Goal: Transaction & Acquisition: Purchase product/service

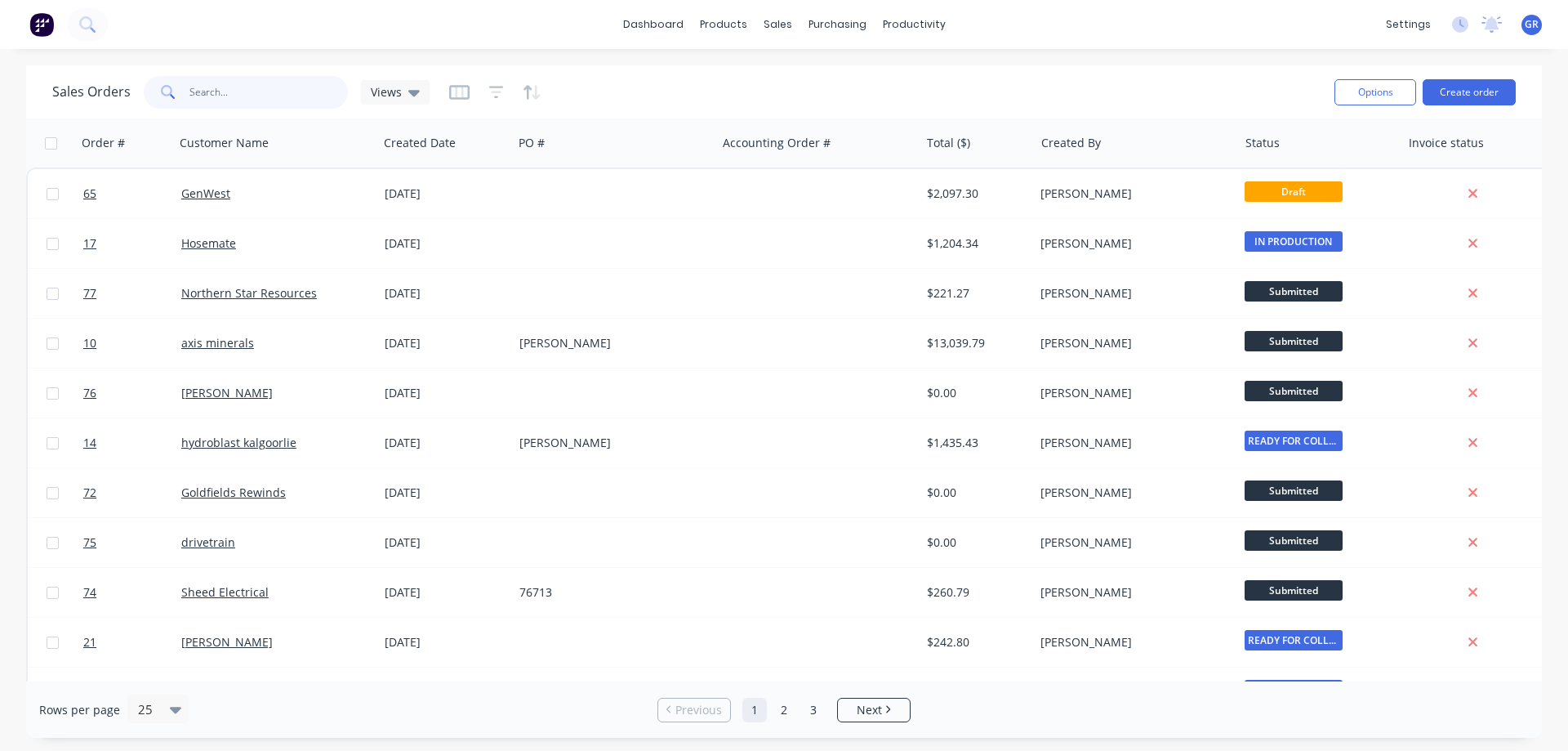
click at [259, 90] on input "text" at bounding box center [269, 92] width 159 height 32
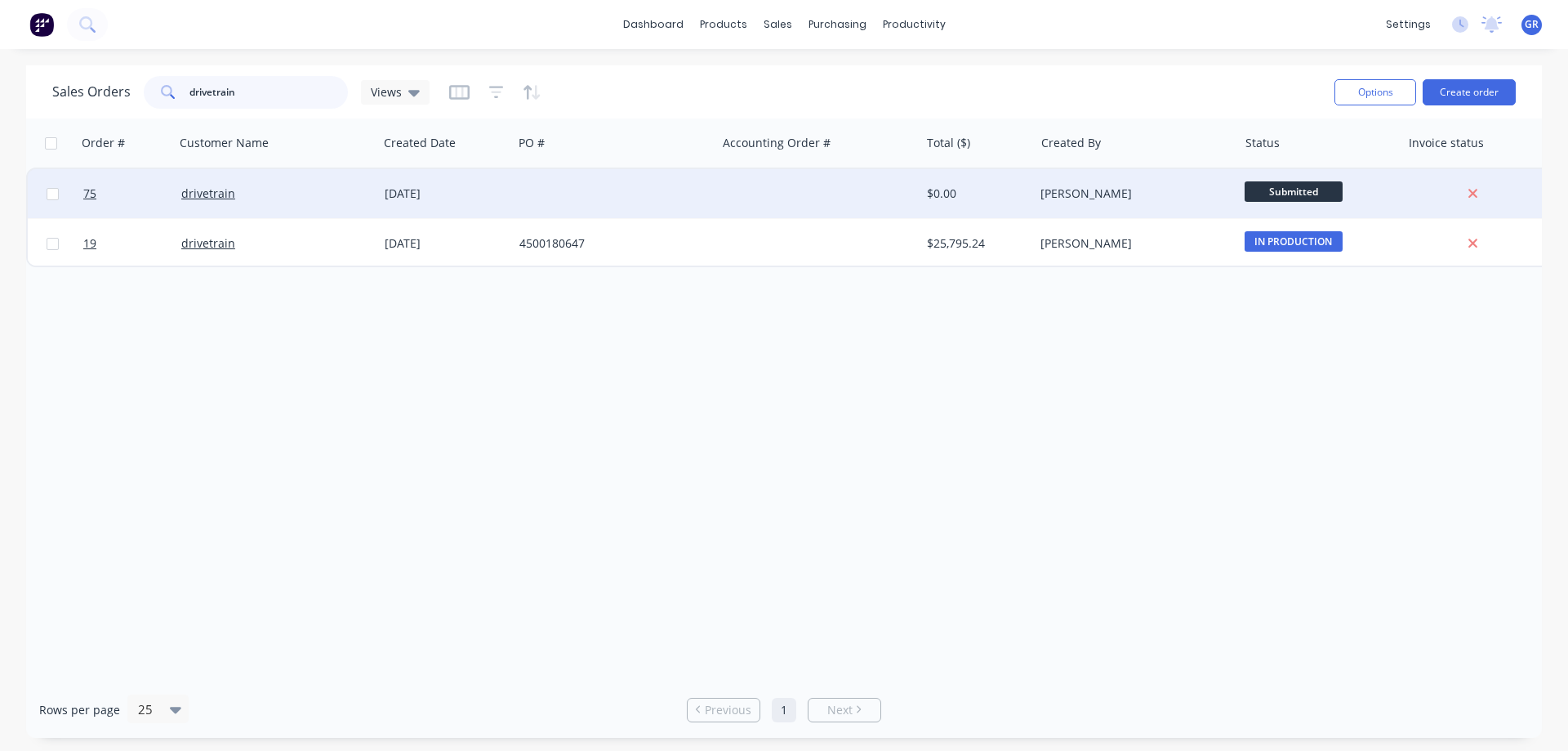
type input "drivetrain"
click at [539, 194] on div at bounding box center [615, 194] width 203 height 49
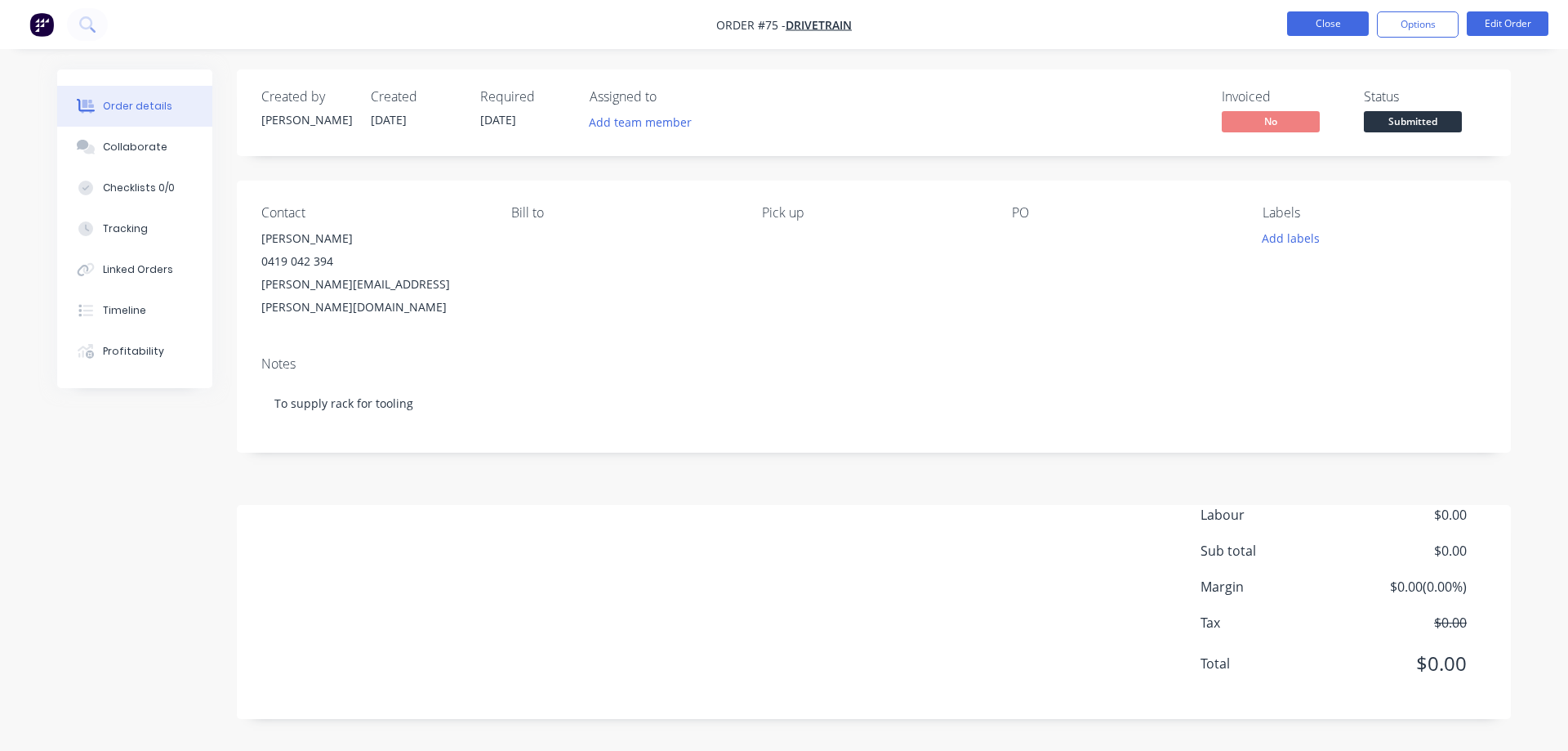
click at [1296, 17] on button "Close" at bounding box center [1327, 24] width 81 height 25
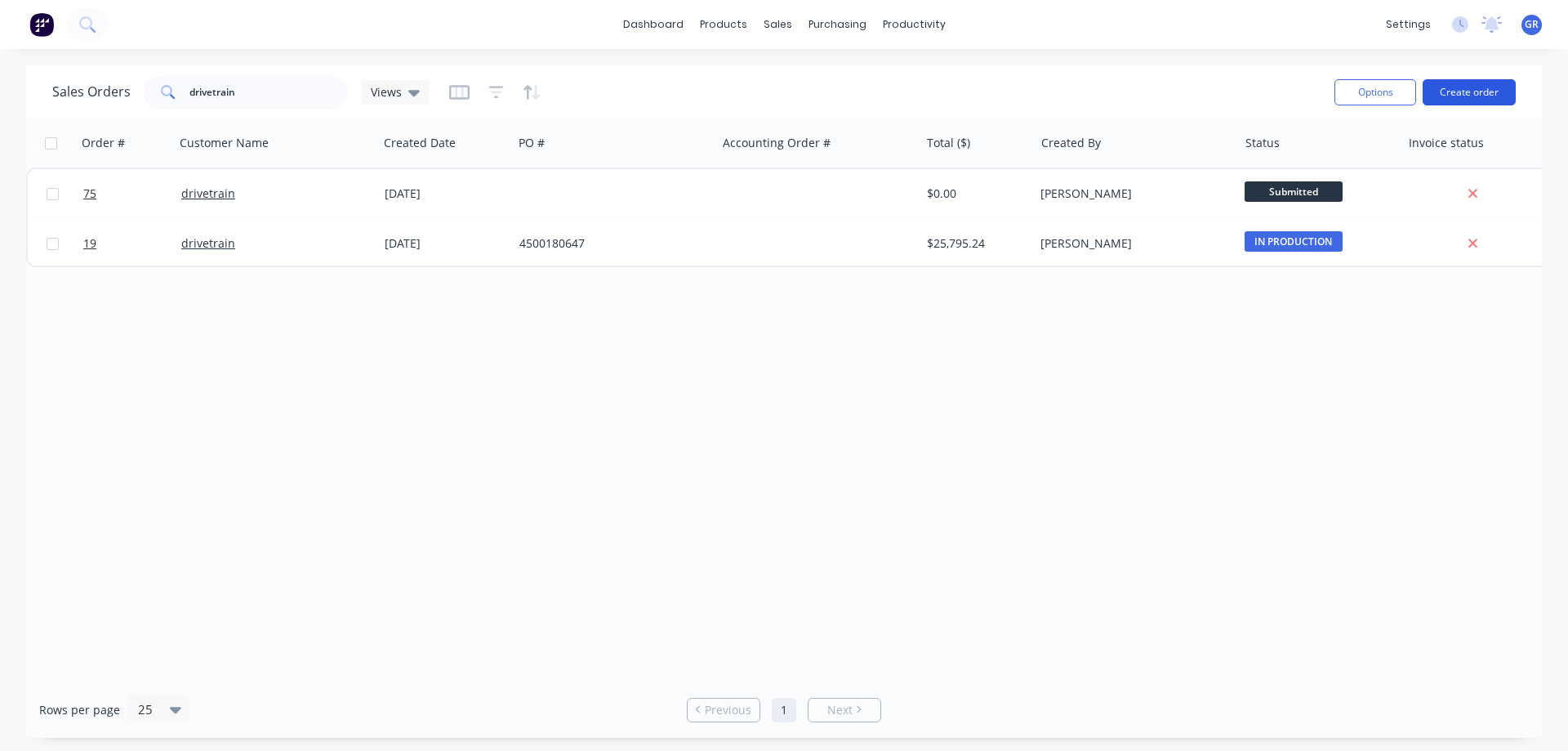
click at [1459, 96] on button "Create order" at bounding box center [1469, 92] width 93 height 26
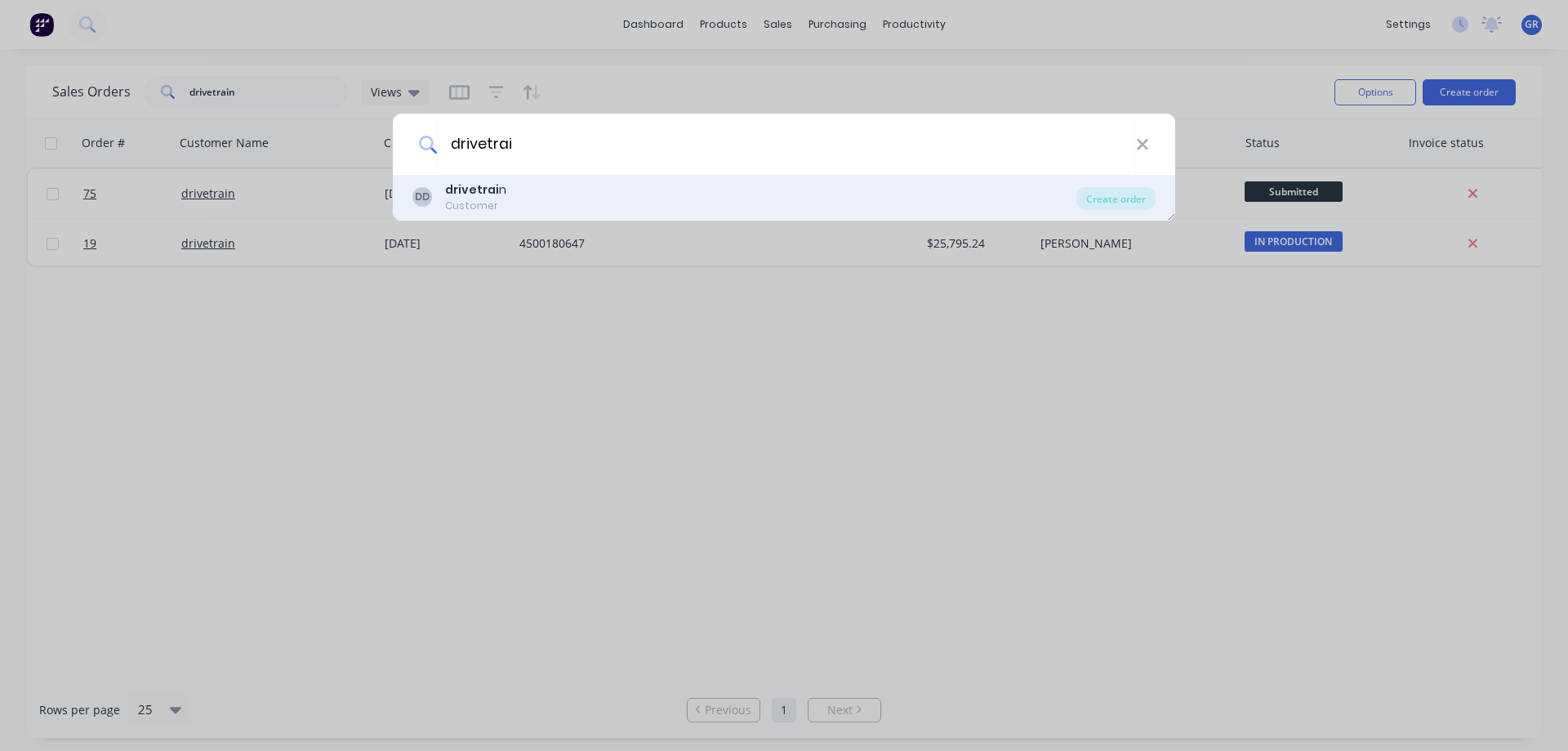
type input "drivetrai"
click at [542, 204] on div "DD drivetrai n Customer" at bounding box center [745, 197] width 664 height 32
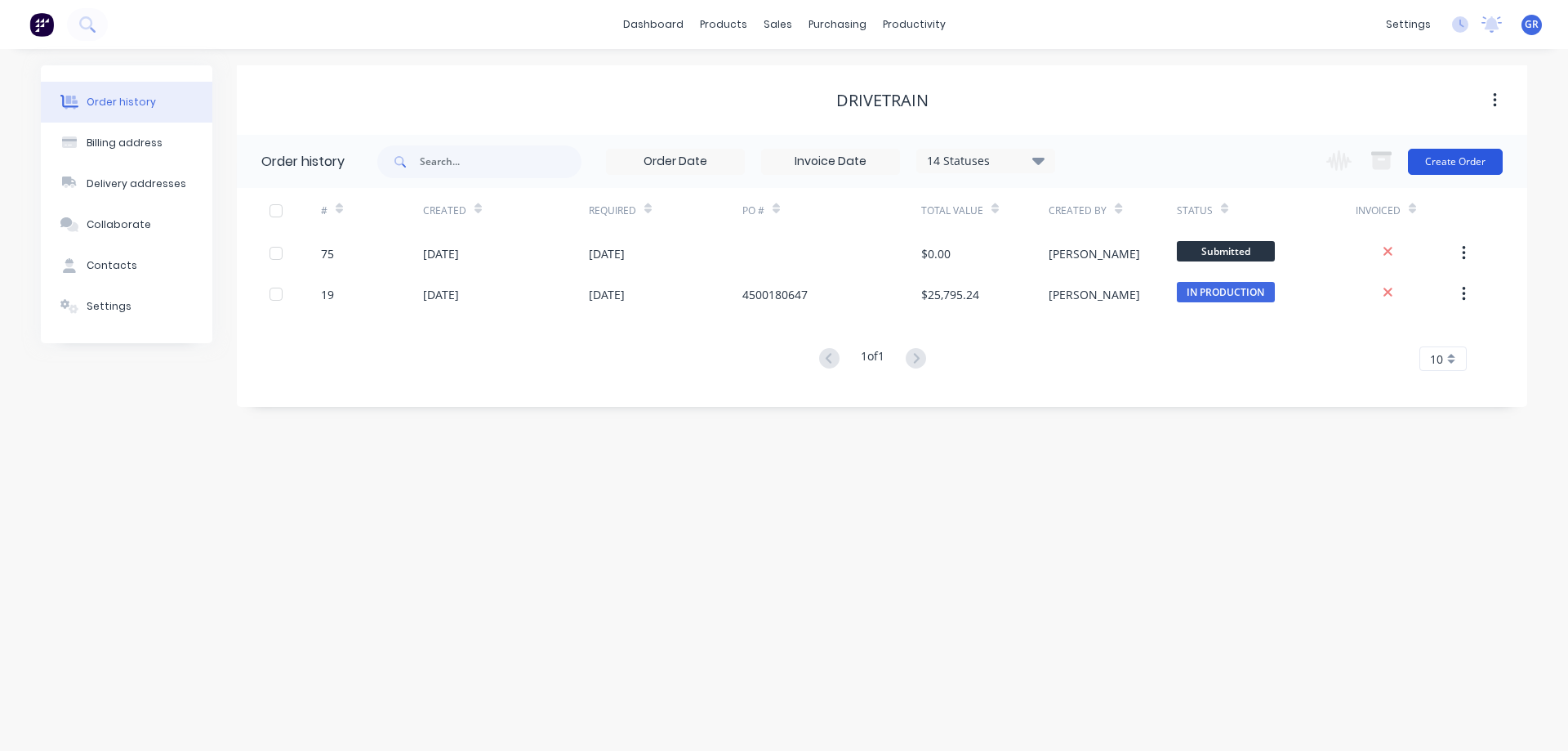
click at [1449, 158] on button "Create Order" at bounding box center [1455, 162] width 95 height 26
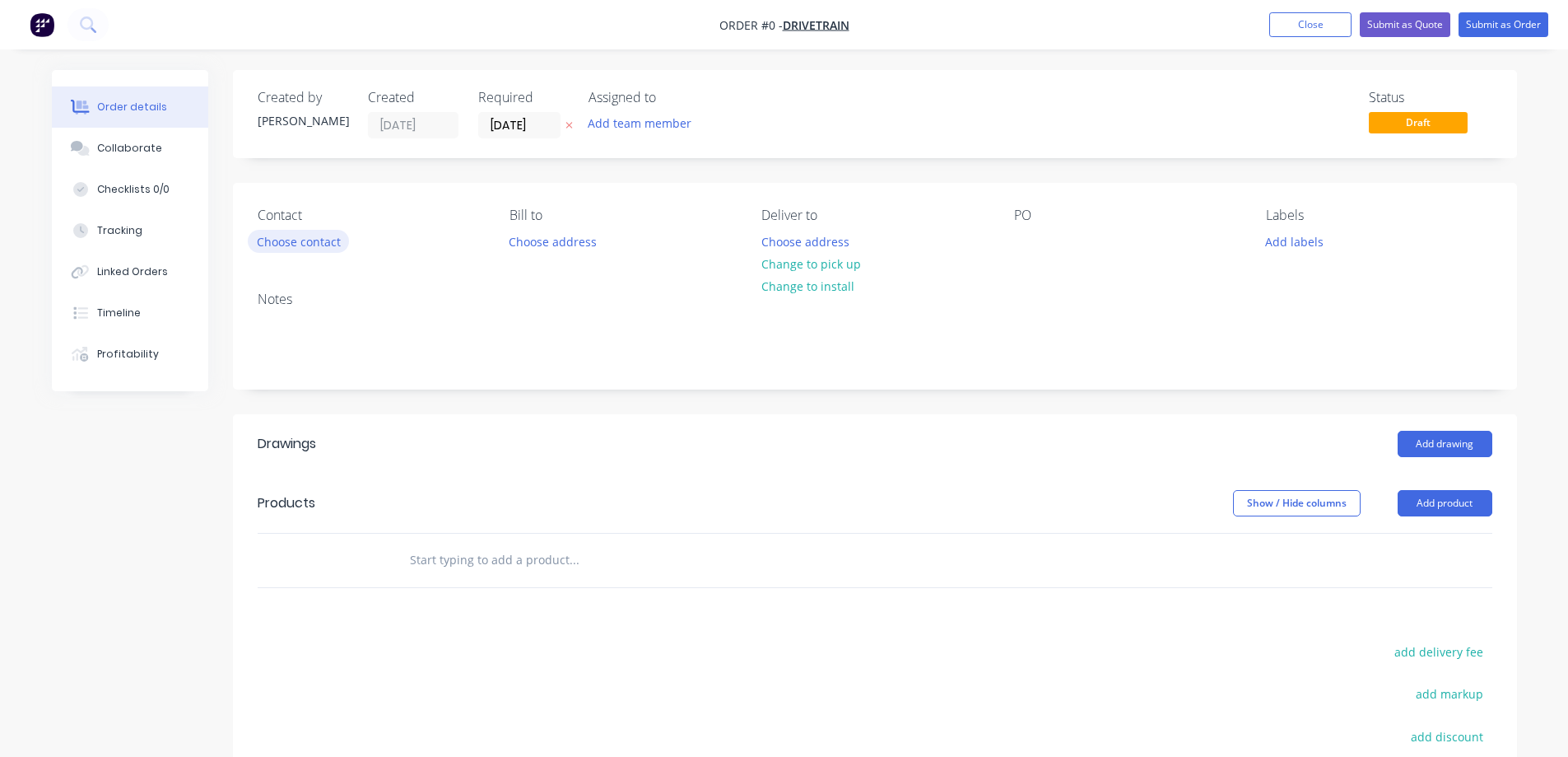
click at [287, 239] on button "Choose contact" at bounding box center [298, 240] width 102 height 22
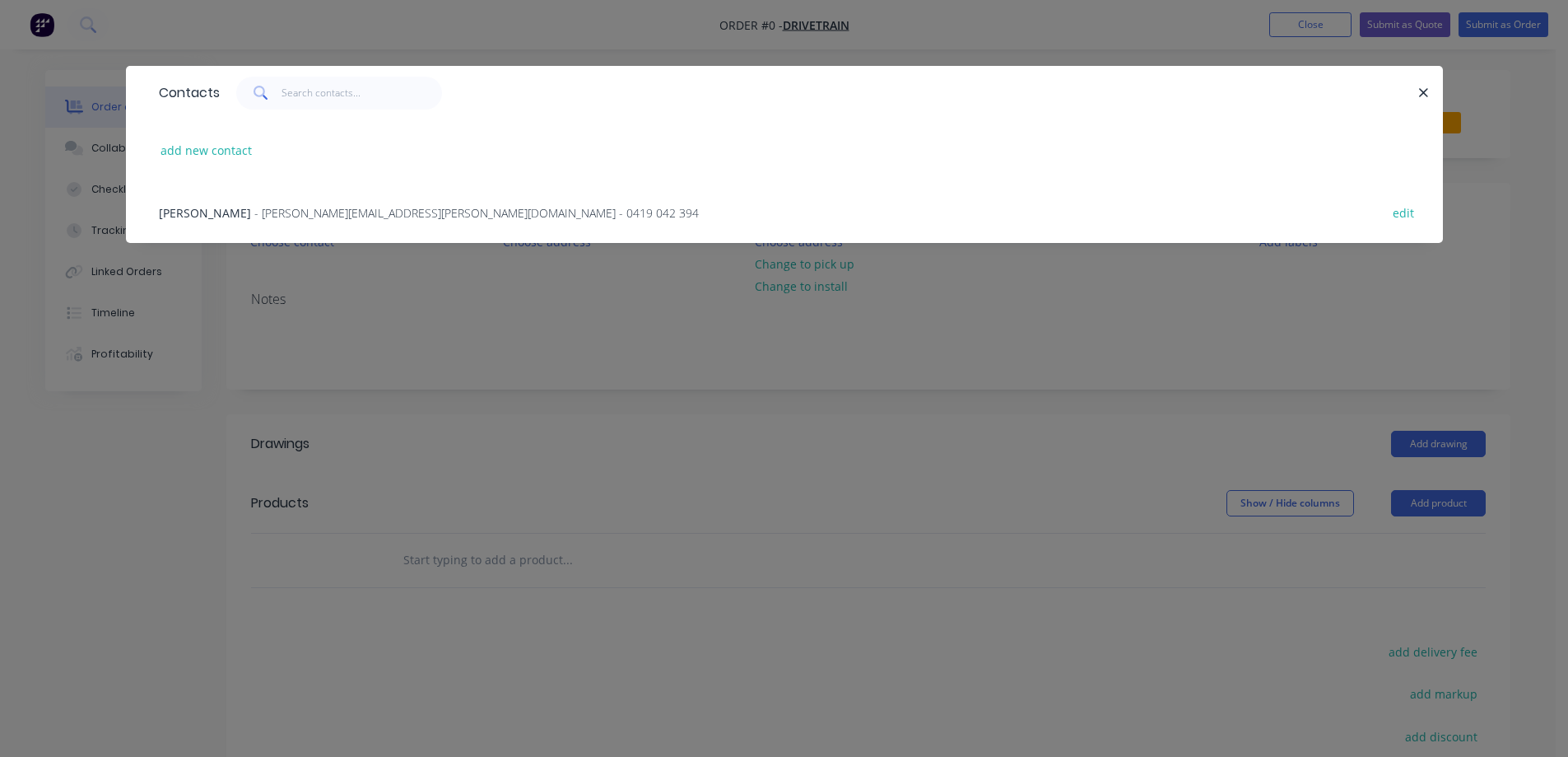
click at [194, 217] on span "[PERSON_NAME]" at bounding box center [205, 213] width 92 height 16
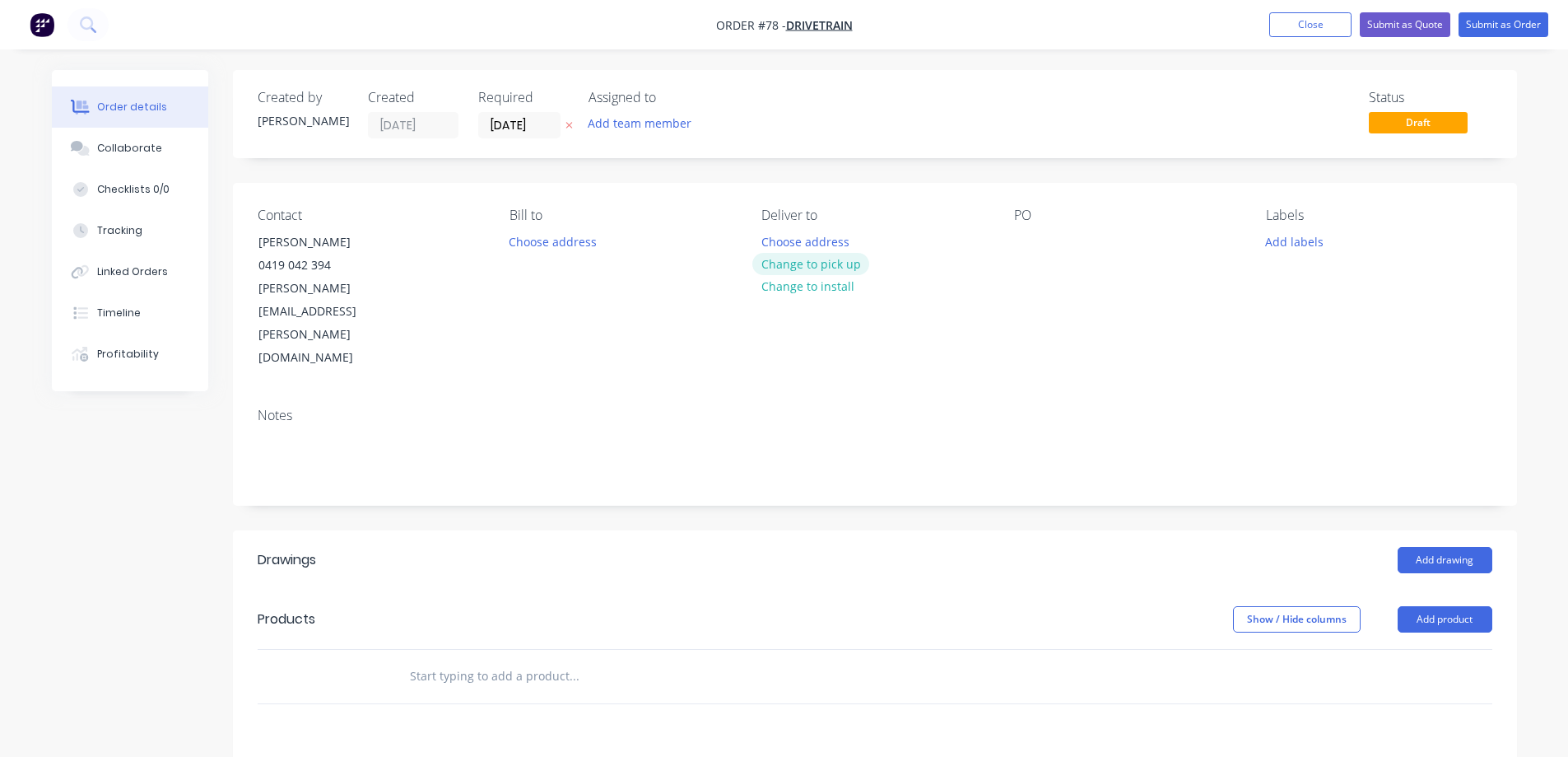
click at [811, 260] on button "Change to pick up" at bounding box center [810, 263] width 117 height 22
click at [1032, 243] on div at bounding box center [1028, 241] width 26 height 24
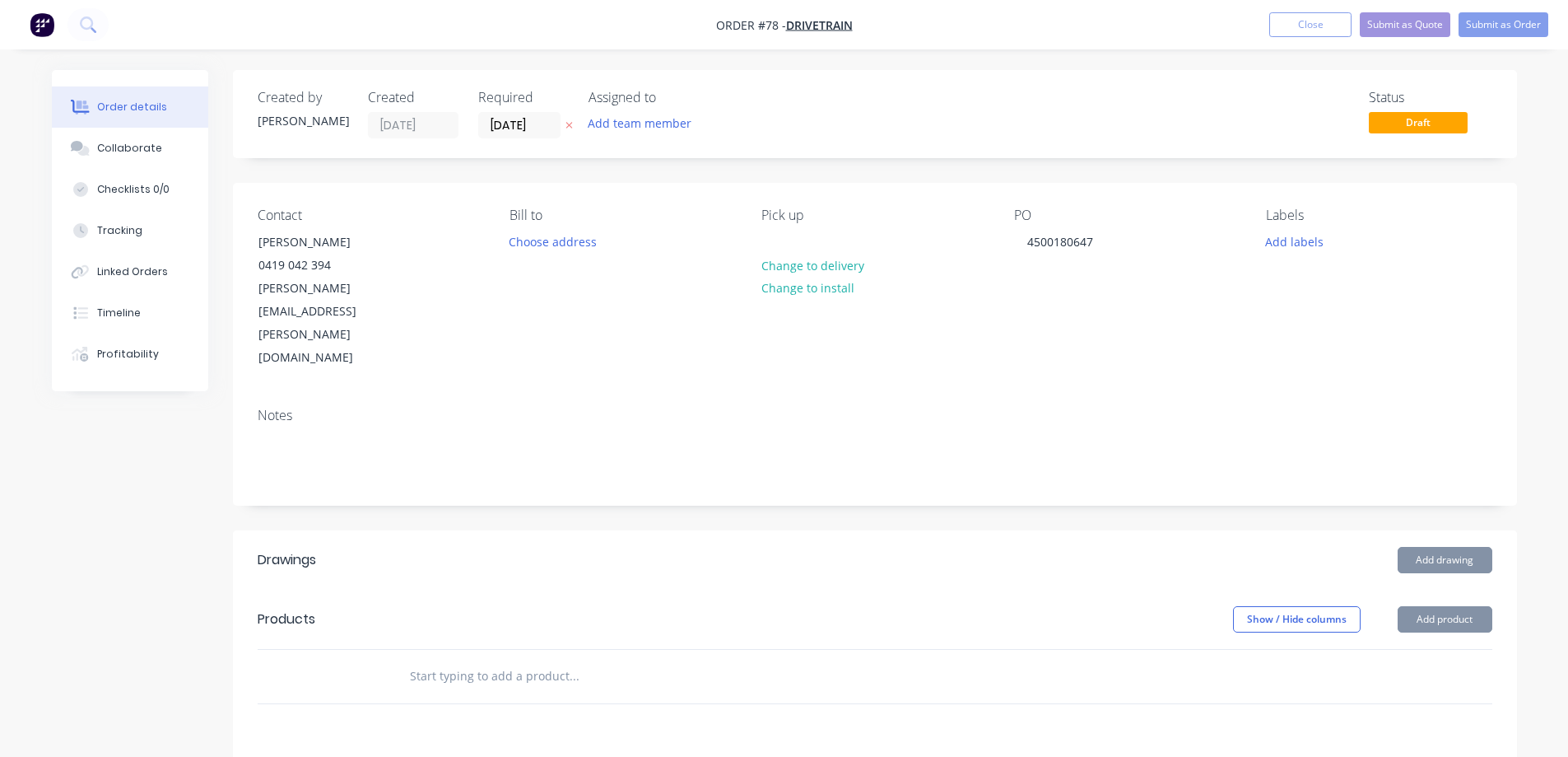
click at [586, 530] on header "Drawings Add drawing" at bounding box center [875, 559] width 1284 height 59
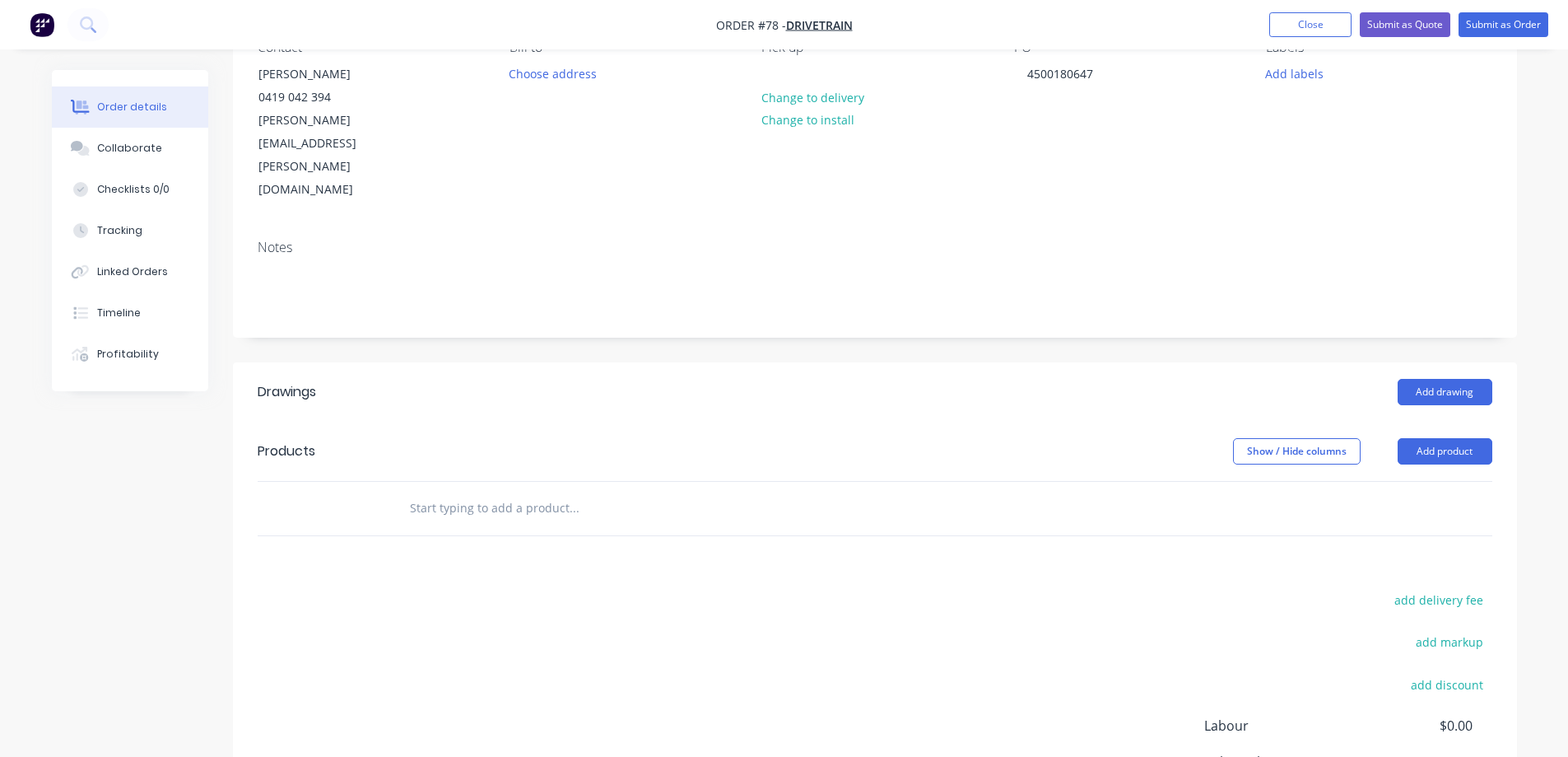
scroll to position [247, 0]
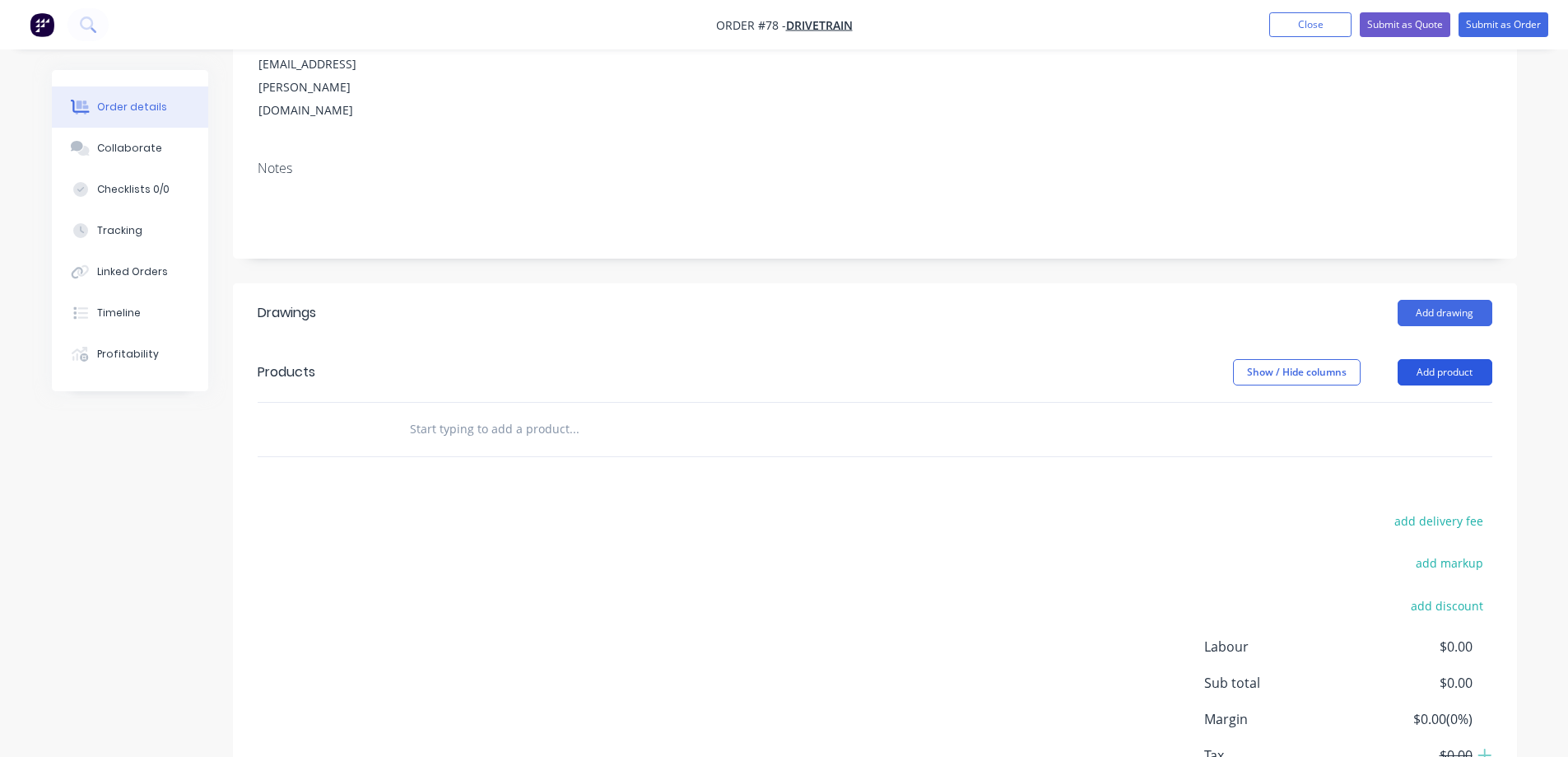
click at [1446, 360] on button "Add product" at bounding box center [1444, 373] width 94 height 26
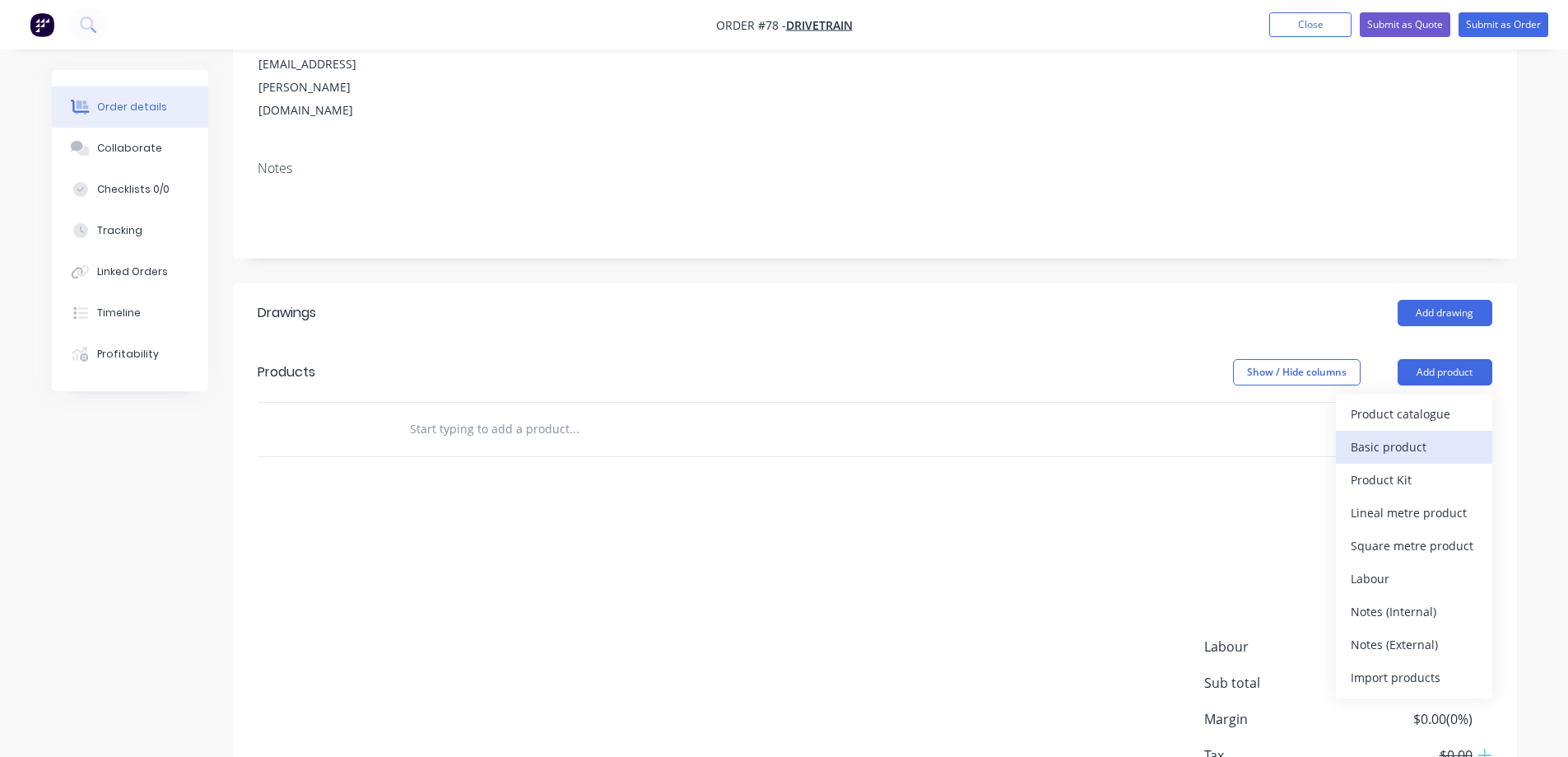
click at [1403, 435] on div "Basic product" at bounding box center [1414, 446] width 127 height 24
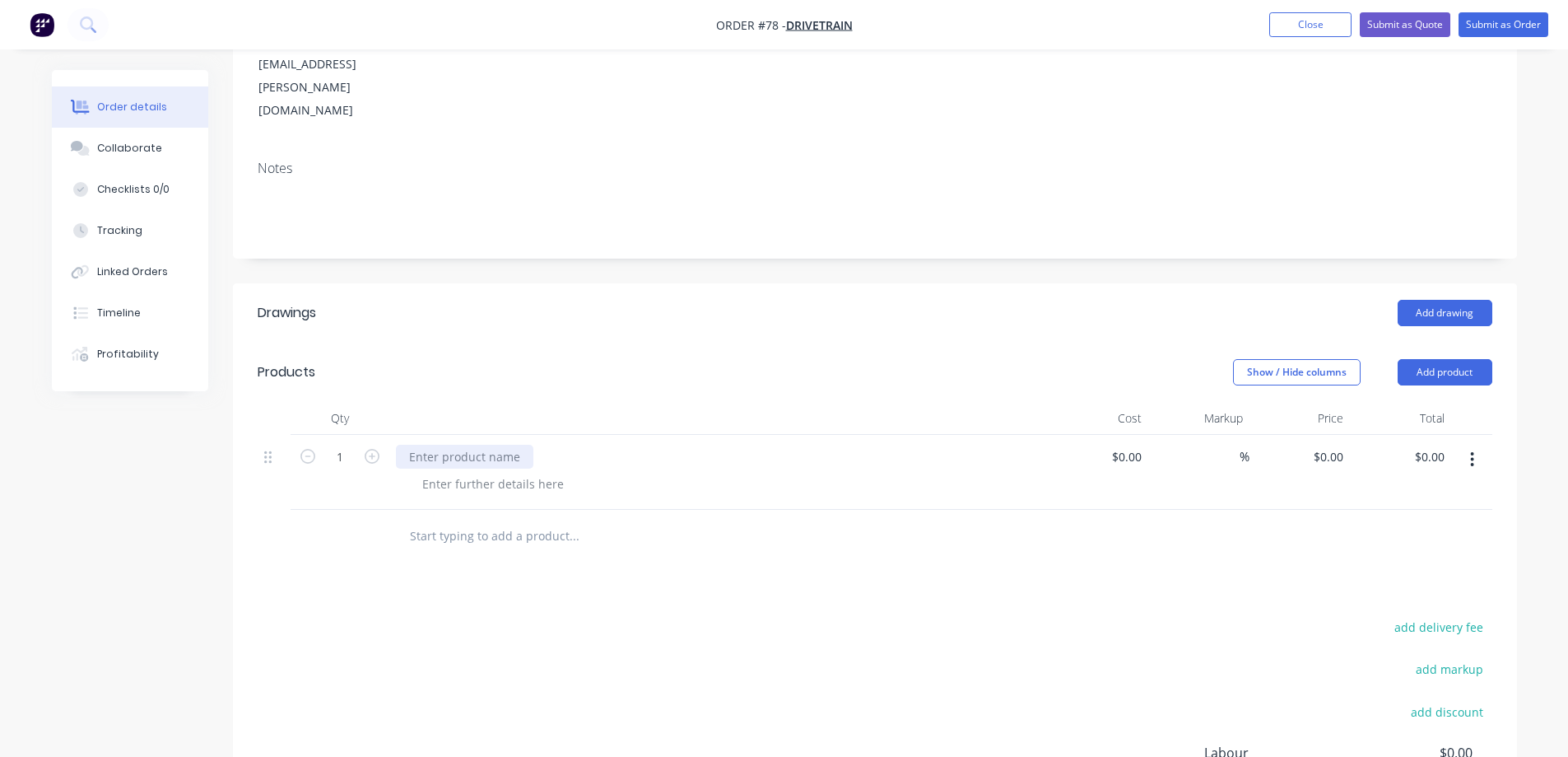
click at [413, 444] on div at bounding box center [464, 456] width 138 height 24
drag, startPoint x: 1114, startPoint y: 382, endPoint x: 1115, endPoint y: 459, distance: 77.0
click at [1114, 435] on div at bounding box center [1098, 472] width 102 height 75
type input "$2,241.00"
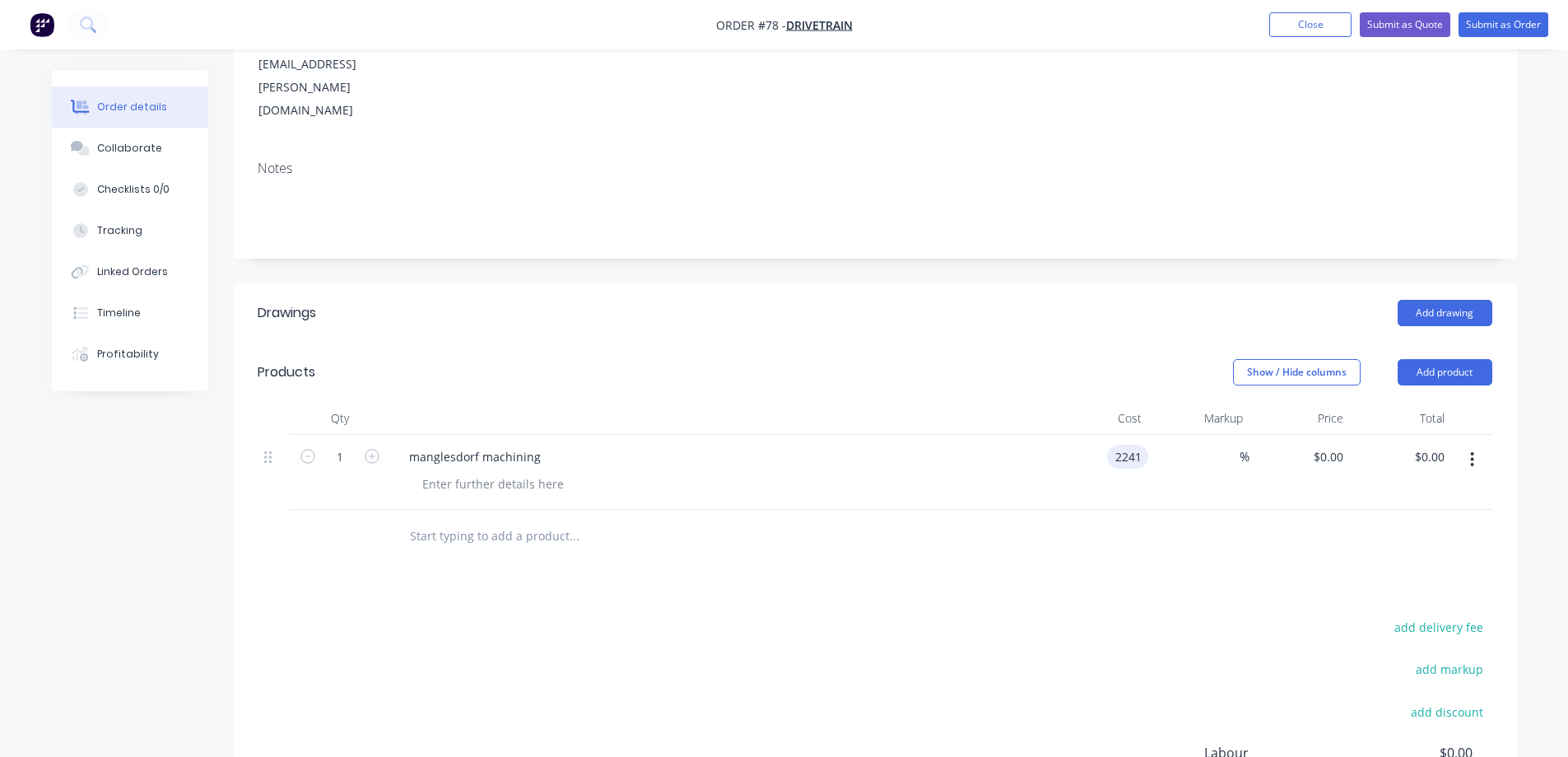
type input "$2,241.00"
click at [1027, 510] on div at bounding box center [875, 536] width 1235 height 54
click at [530, 519] on input "text" at bounding box center [573, 535] width 329 height 33
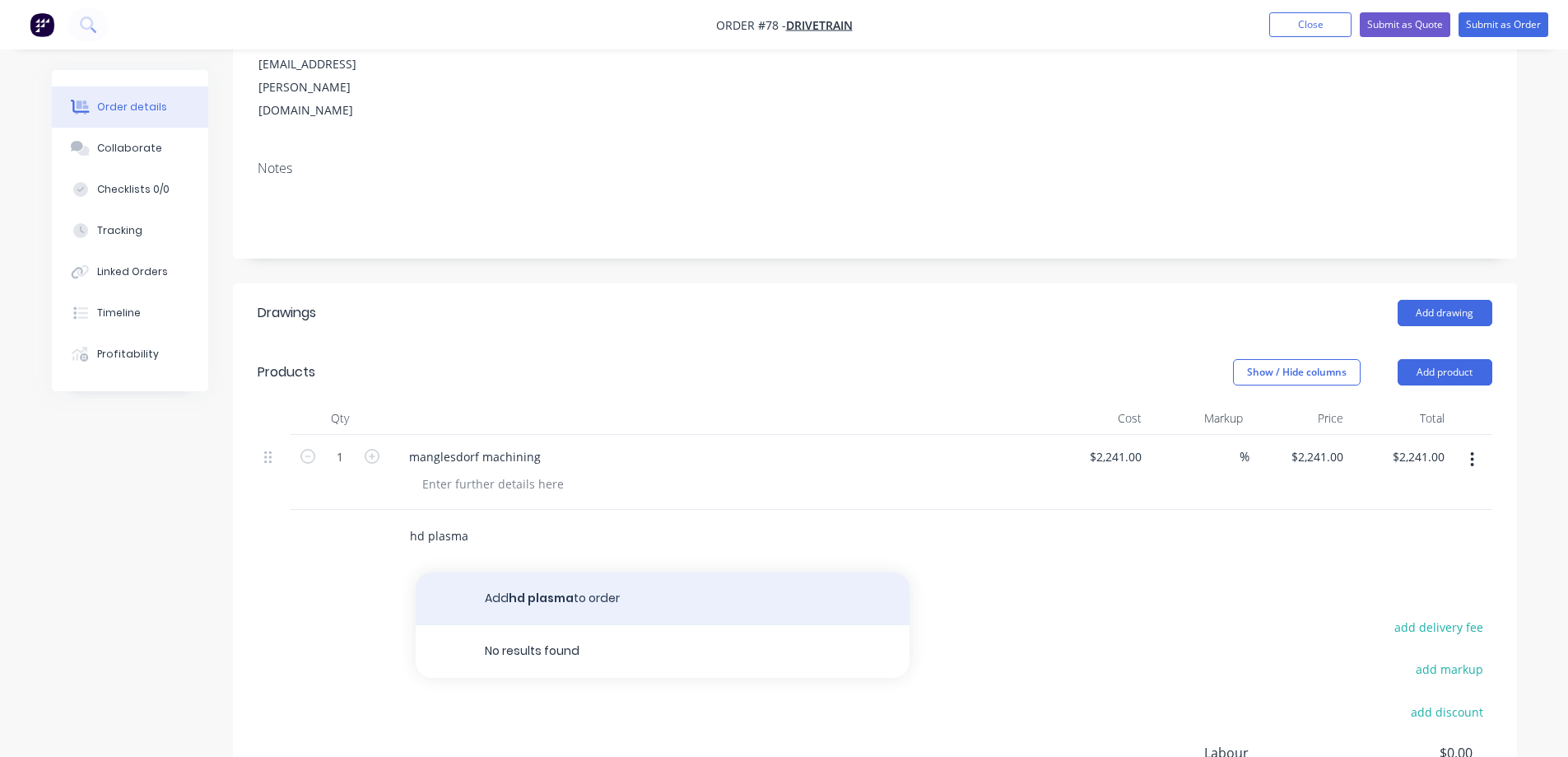
type input "hd plasma"
click at [494, 572] on button "Add hd plasma to order" at bounding box center [662, 599] width 494 height 53
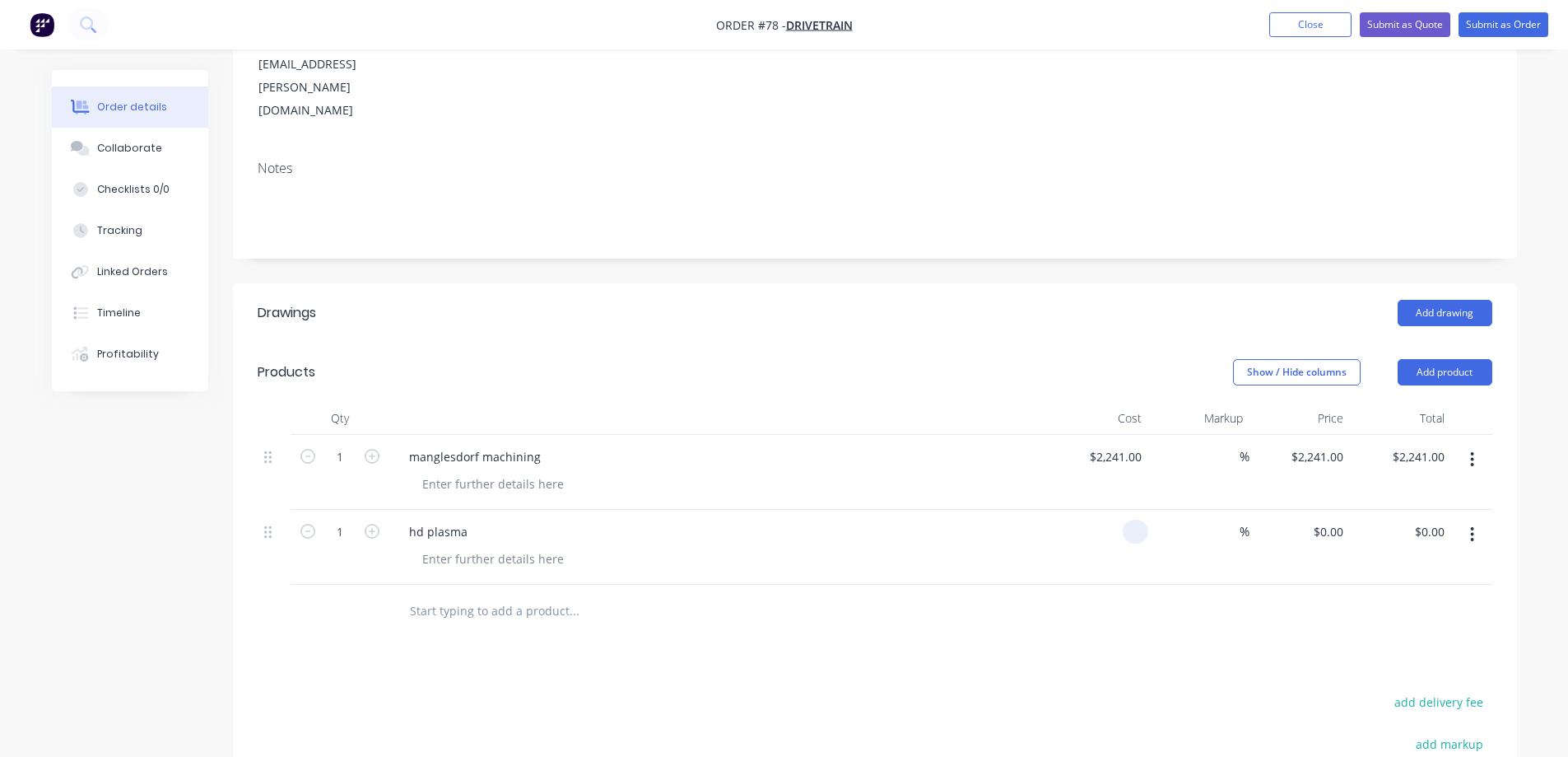
click at [1136, 519] on input at bounding box center [1138, 531] width 19 height 24
type input "$3,199.35"
click at [1165, 585] on div at bounding box center [875, 611] width 1235 height 54
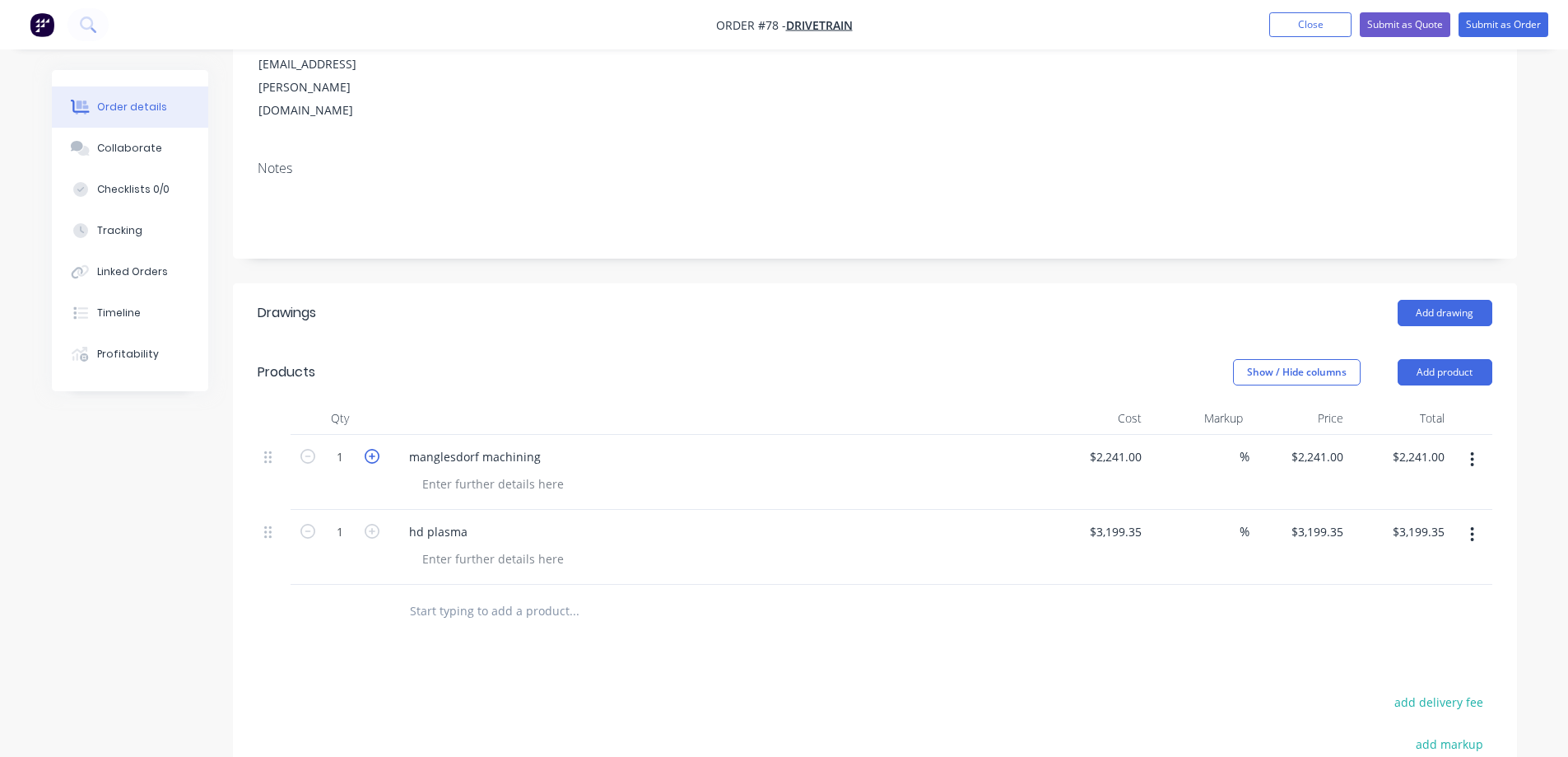
click at [376, 449] on icon "button" at bounding box center [372, 456] width 15 height 15
type input "2"
type input "$4,482.00"
click at [376, 449] on icon "button" at bounding box center [372, 456] width 15 height 15
type input "3"
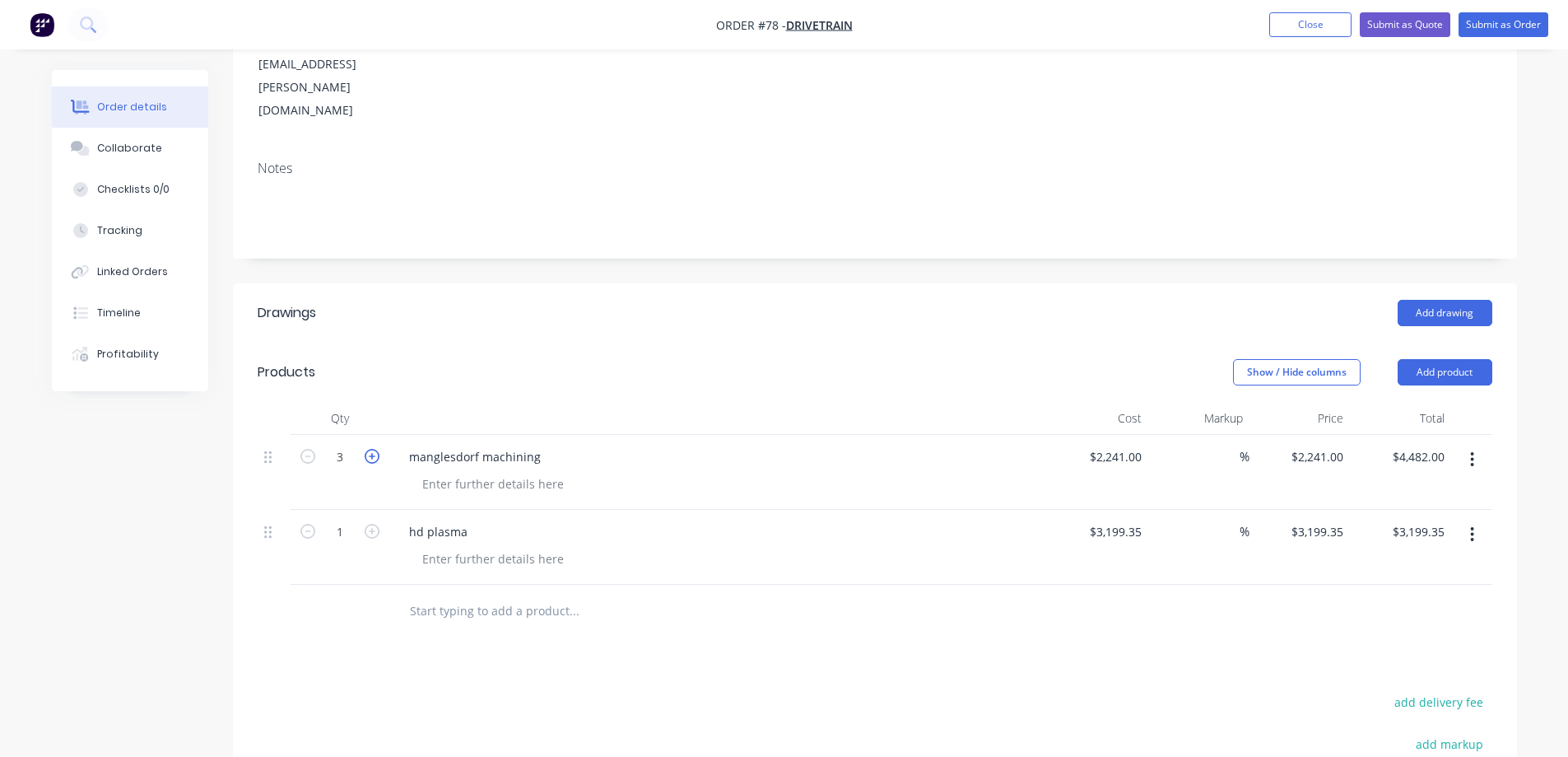
type input "$6,723.00"
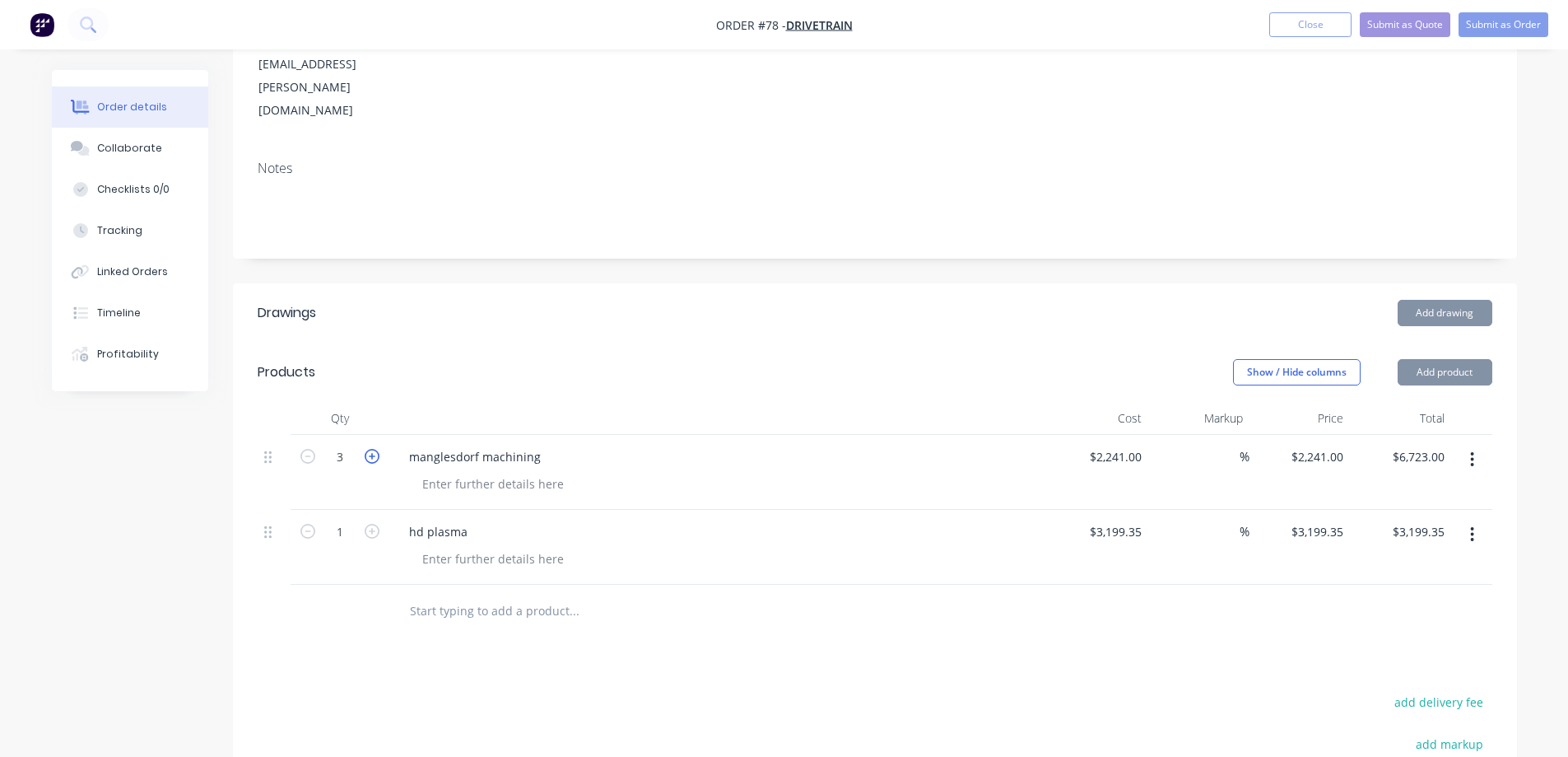
click at [376, 449] on icon "button" at bounding box center [372, 456] width 15 height 15
type input "4"
type input "$8,964.00"
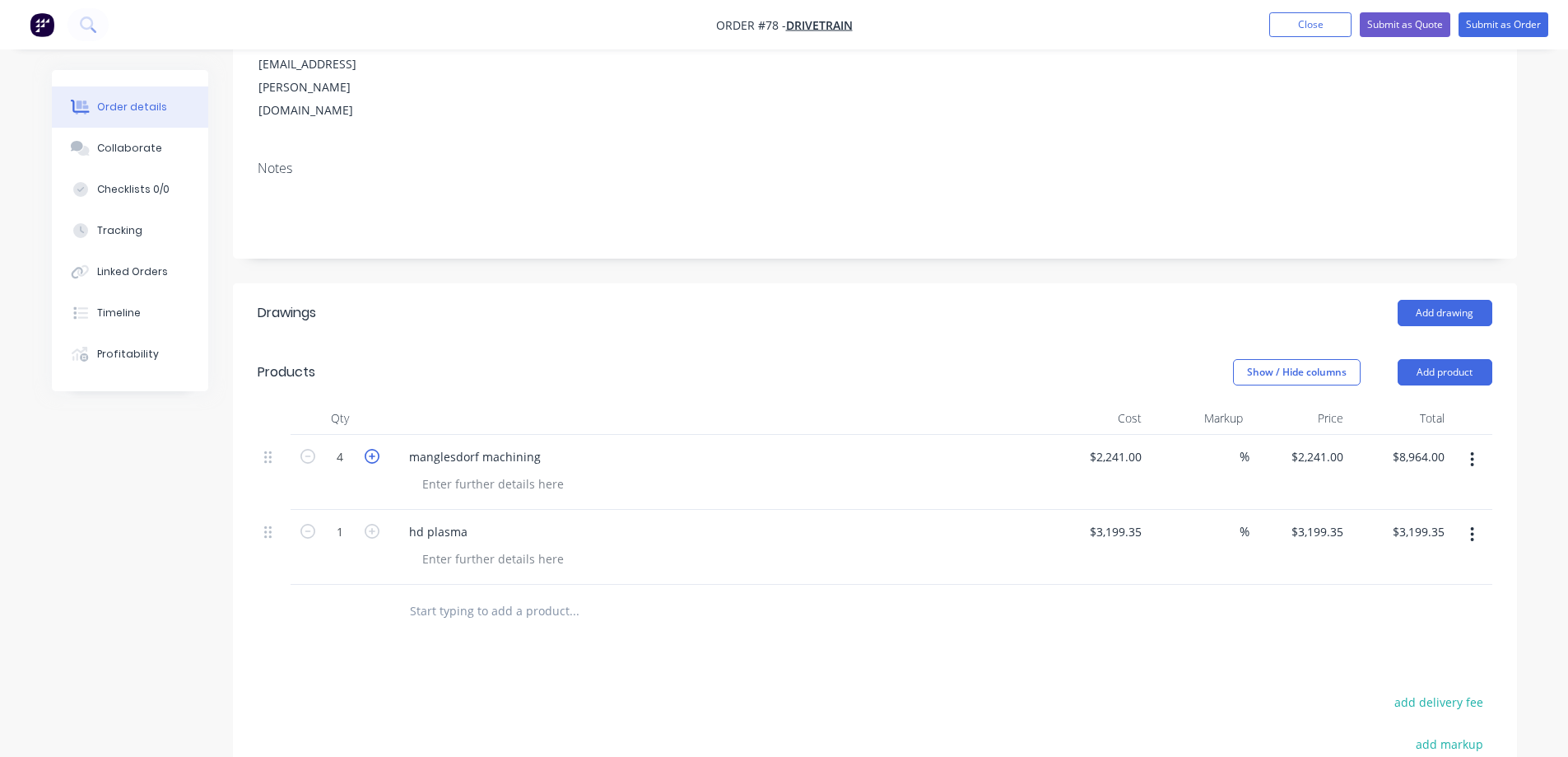
click at [376, 449] on icon "button" at bounding box center [372, 456] width 15 height 15
type input "5"
type input "$11,205.00"
click at [893, 582] on div "Drawings Add drawing Products Show / Hide columns Add product Qty Cost Markup P…" at bounding box center [875, 658] width 1284 height 750
click at [380, 580] on div "Drawings Add drawing Products Show / Hide columns Add product Qty Cost Markup P…" at bounding box center [875, 658] width 1284 height 750
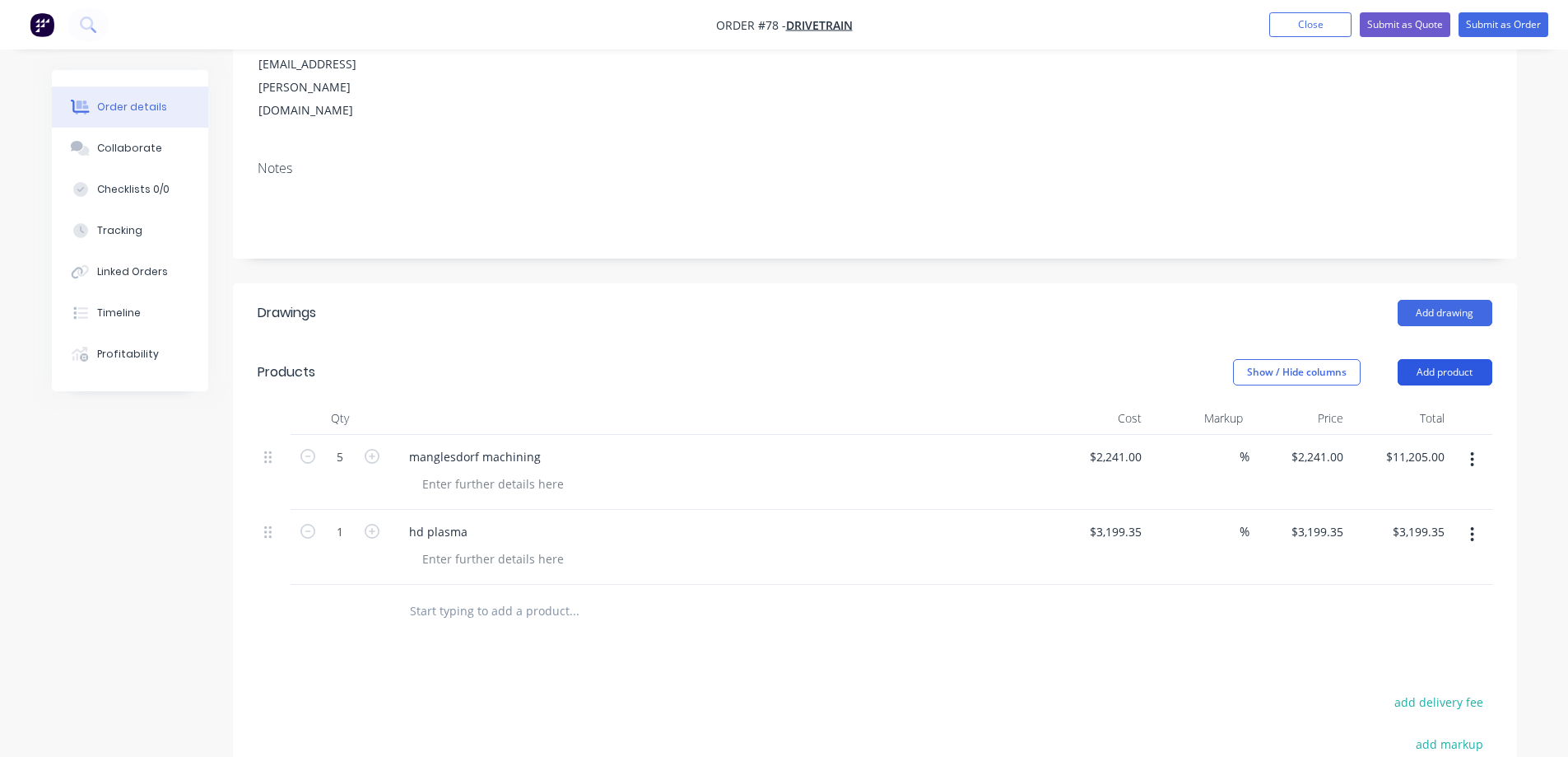
click at [1418, 360] on button "Add product" at bounding box center [1444, 373] width 94 height 26
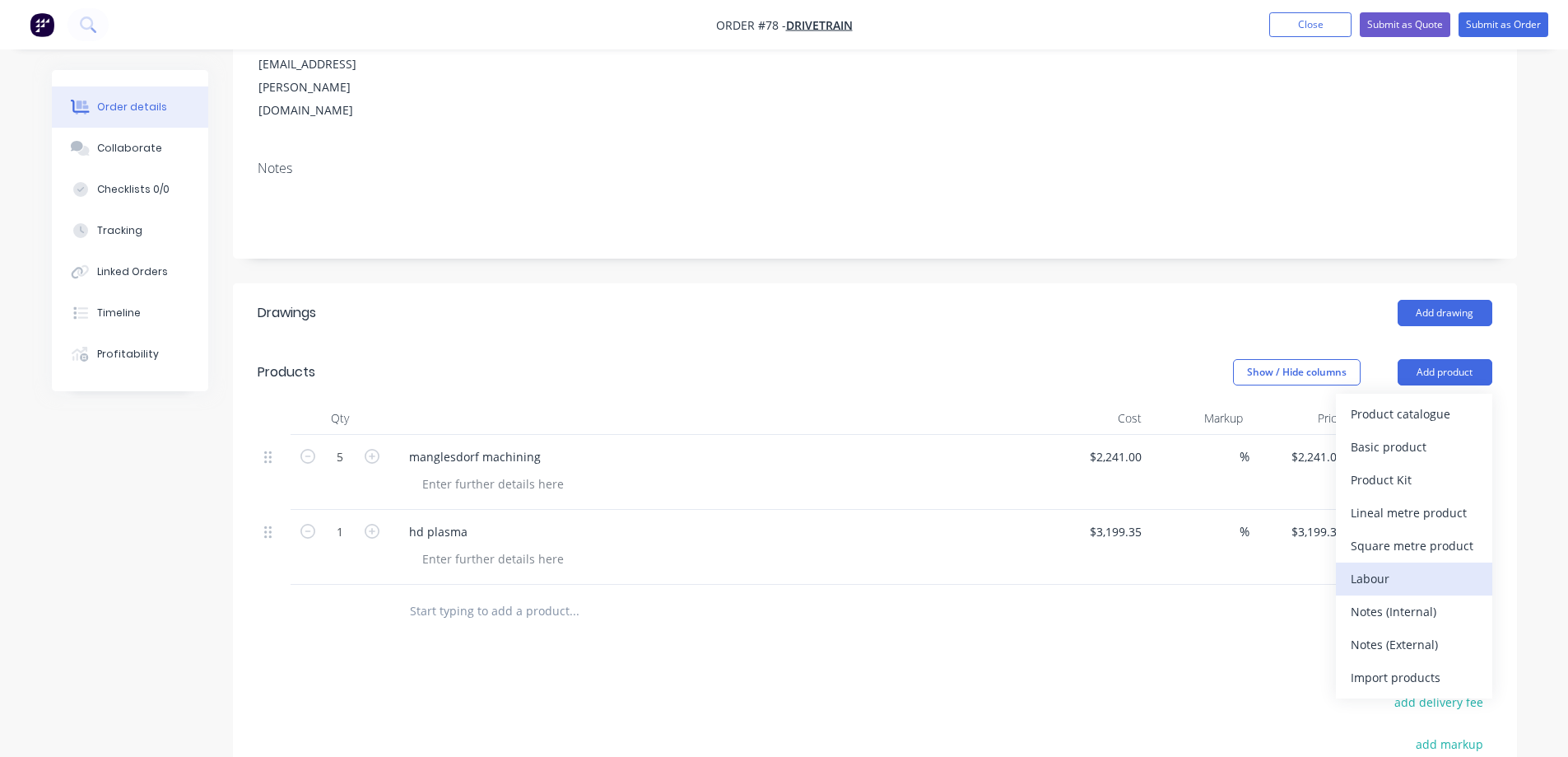
click at [1380, 566] on div "Labour" at bounding box center [1414, 578] width 127 height 24
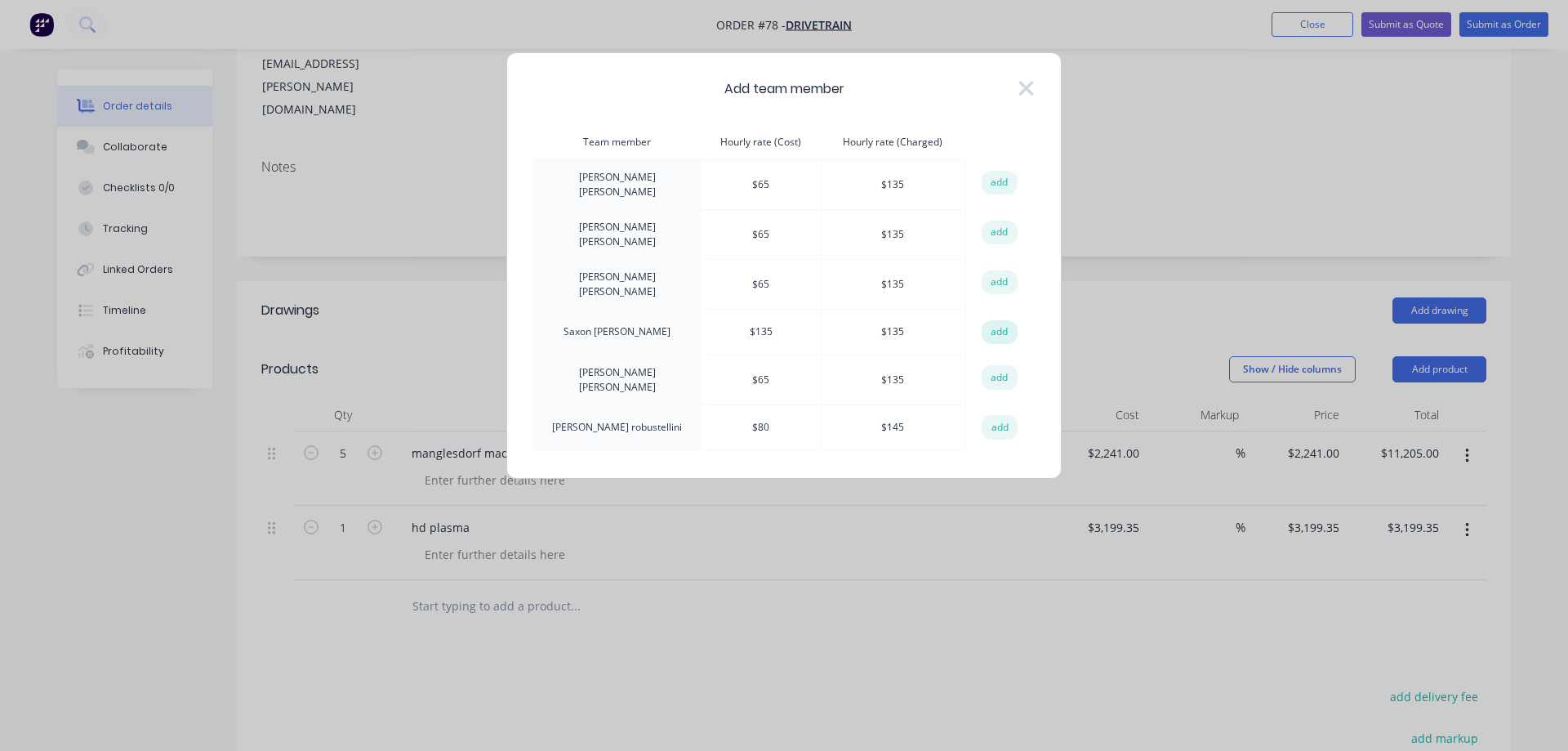
click at [1007, 320] on button "add" at bounding box center [999, 332] width 36 height 25
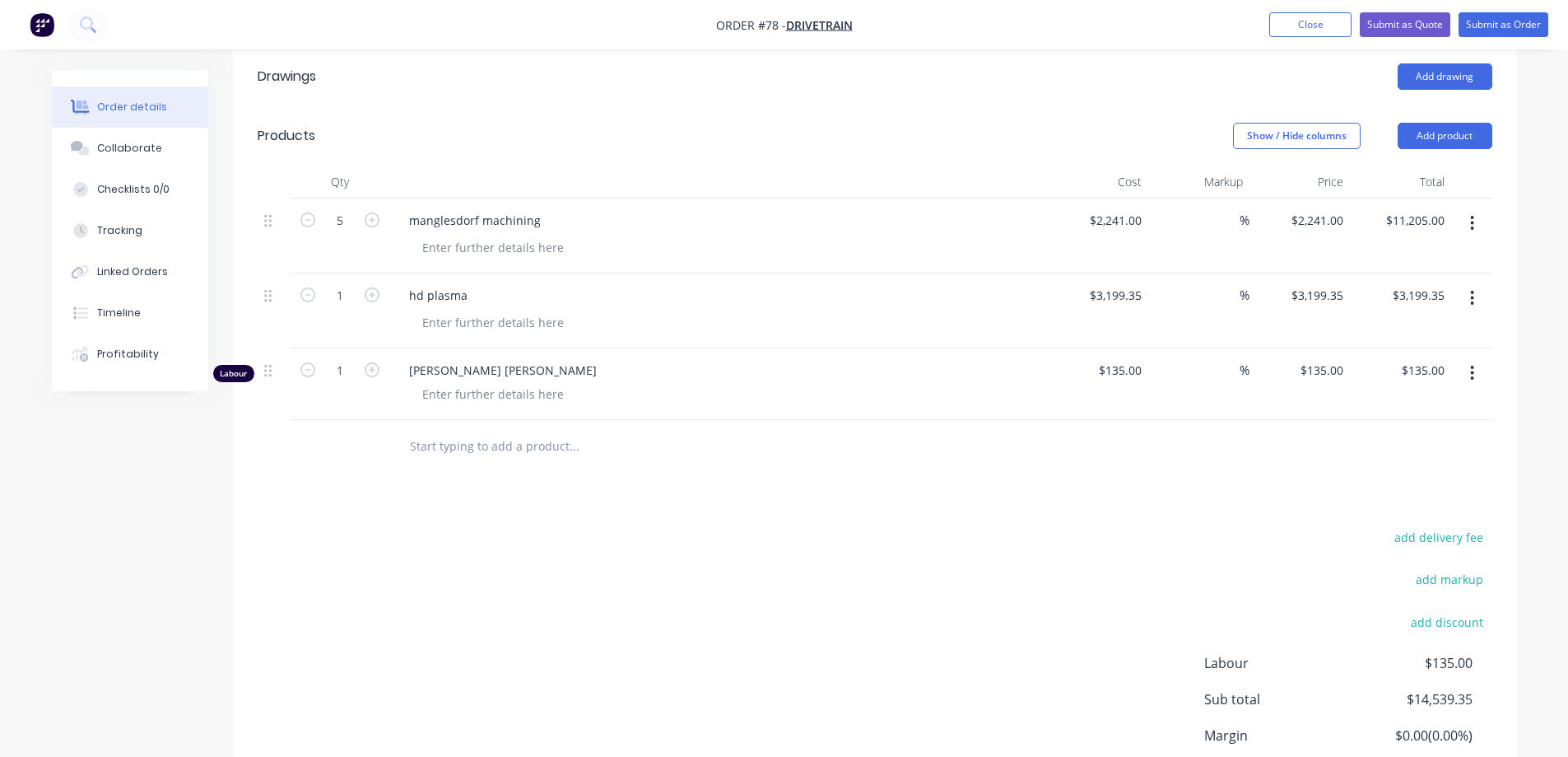
scroll to position [494, 0]
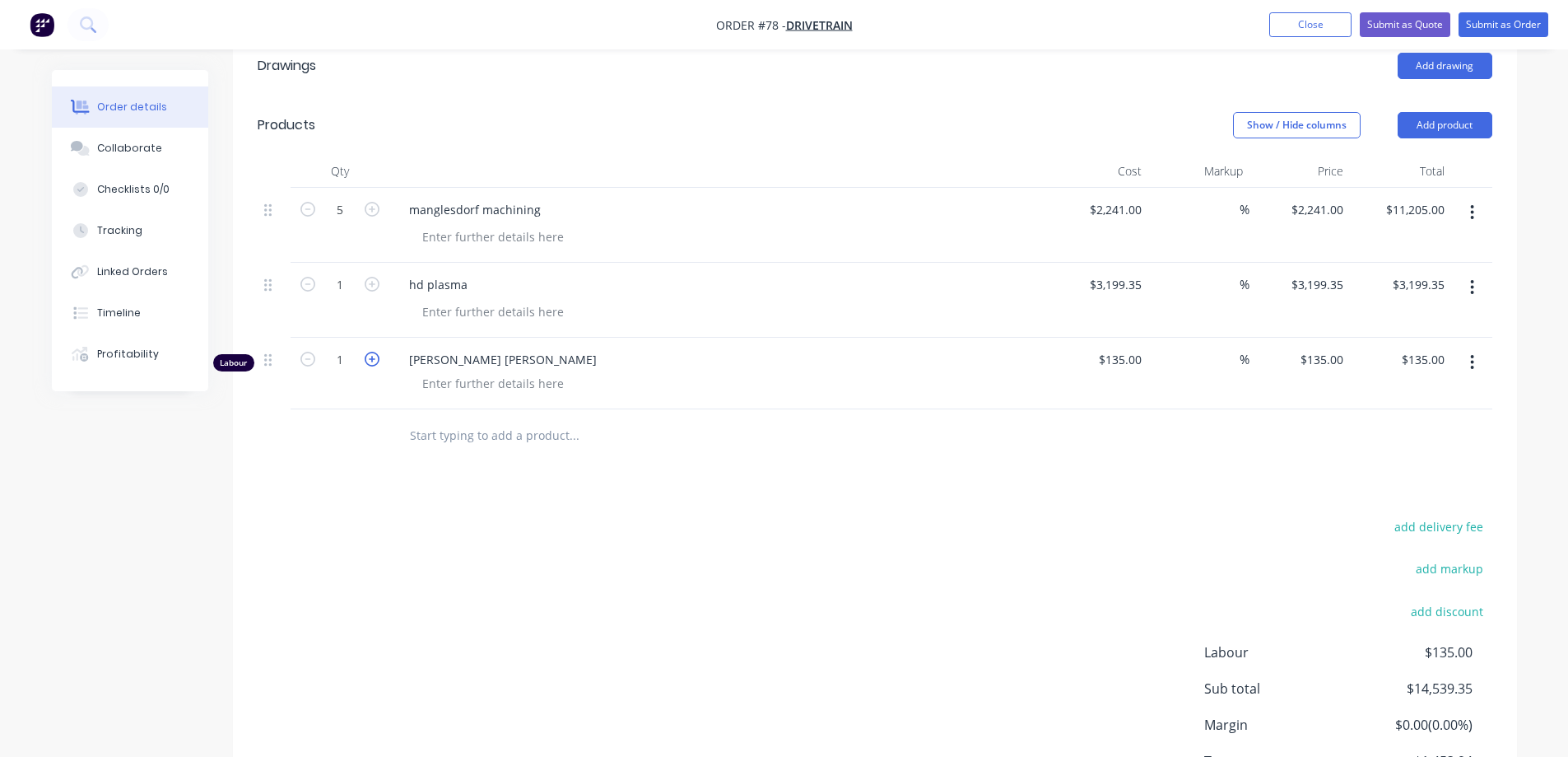
click at [371, 352] on icon "button" at bounding box center [372, 359] width 15 height 15
type input "2"
type input "$270.00"
click at [371, 352] on icon "button" at bounding box center [372, 359] width 15 height 15
type input "3"
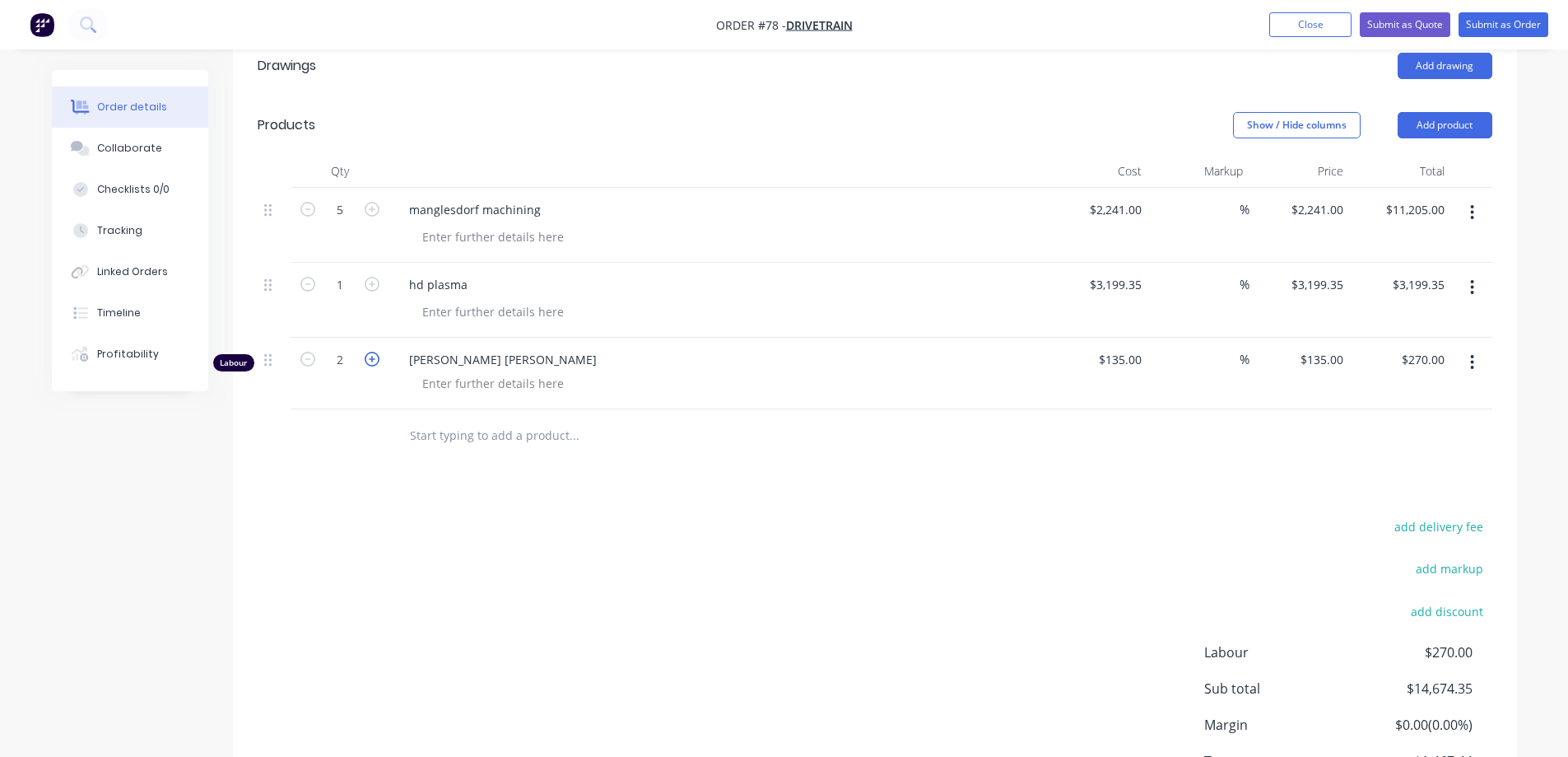
type input "$405.00"
click at [352, 223] on input "3" at bounding box center [340, 210] width 42 height 25
type input "52"
type input "$7,020.00"
click at [710, 435] on div "Drawings Add drawing Products Show / Hide columns Add product Qty Cost Markup P…" at bounding box center [875, 447] width 1284 height 821
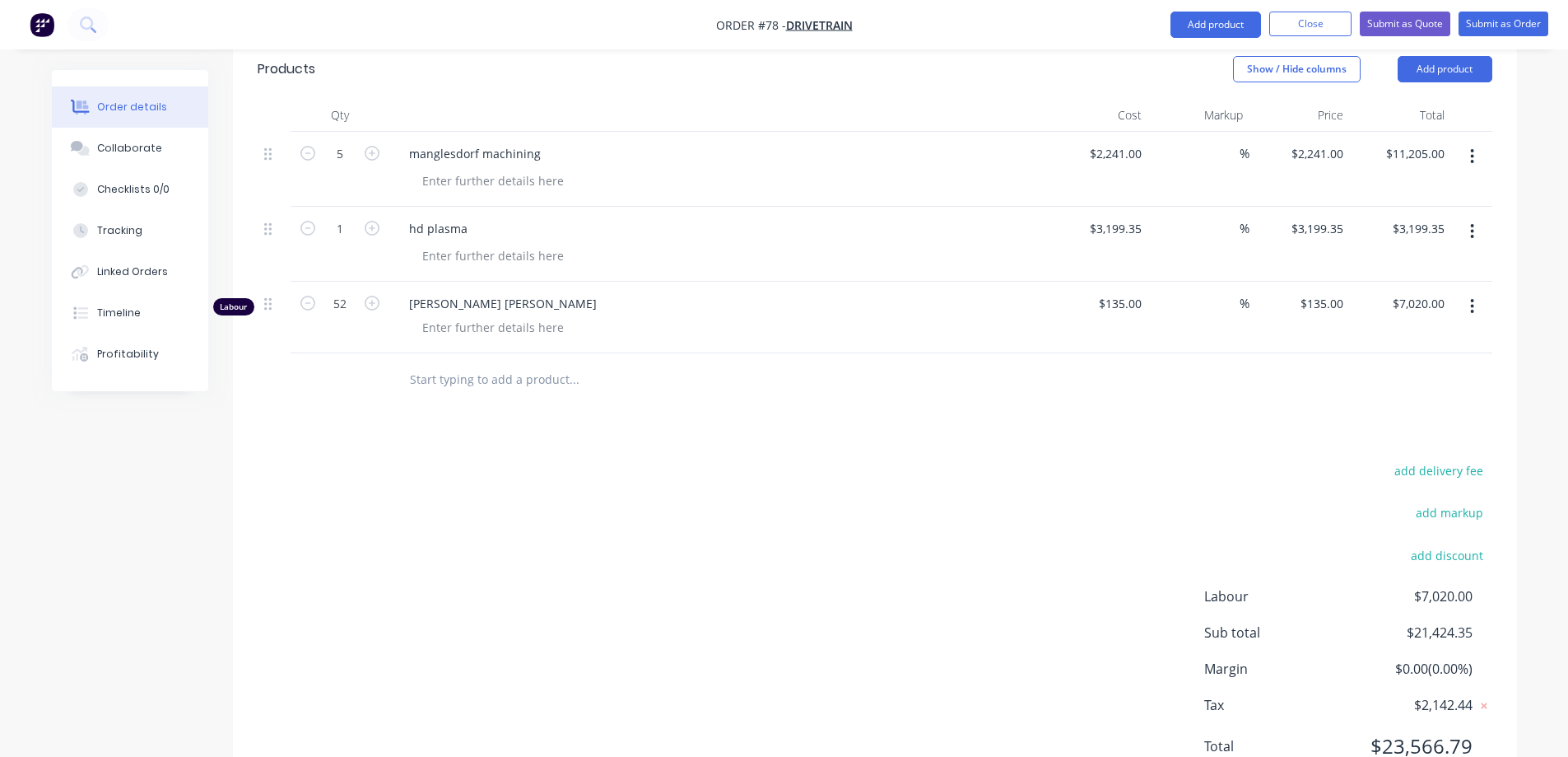
scroll to position [551, 0]
